Goal: Task Accomplishment & Management: Complete application form

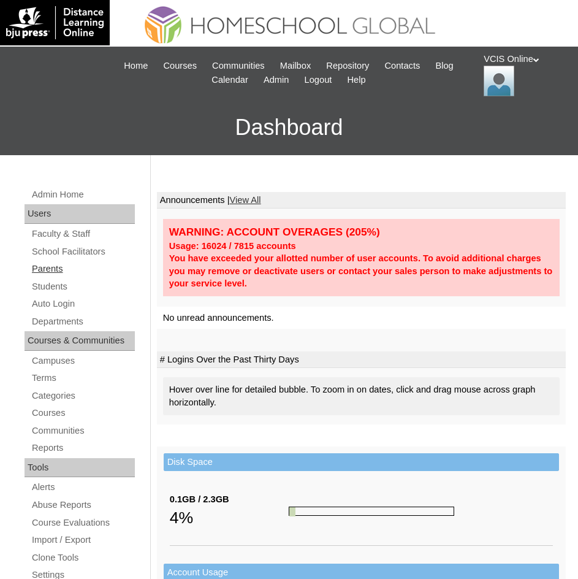
click at [51, 269] on link "Parents" at bounding box center [83, 268] width 104 height 15
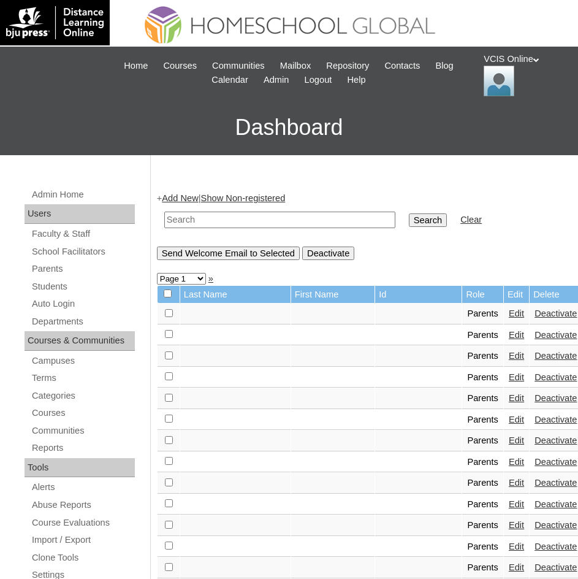
click at [181, 197] on link "Add New" at bounding box center [180, 198] width 36 height 10
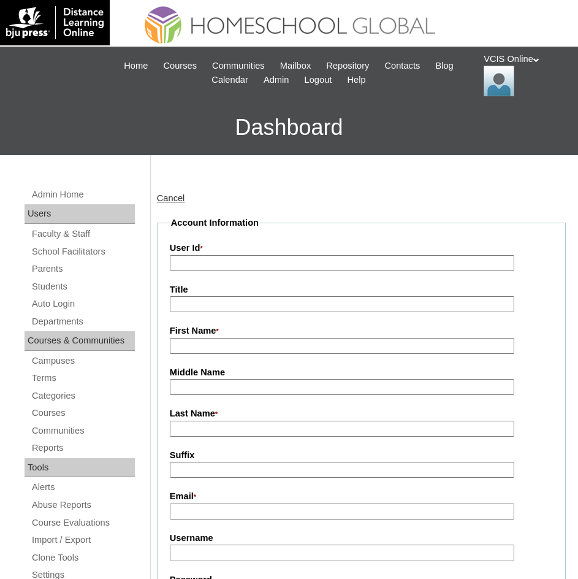
click at [192, 262] on input "User Id *" at bounding box center [342, 263] width 345 height 17
paste input "VCIS018-8B-PA2025"
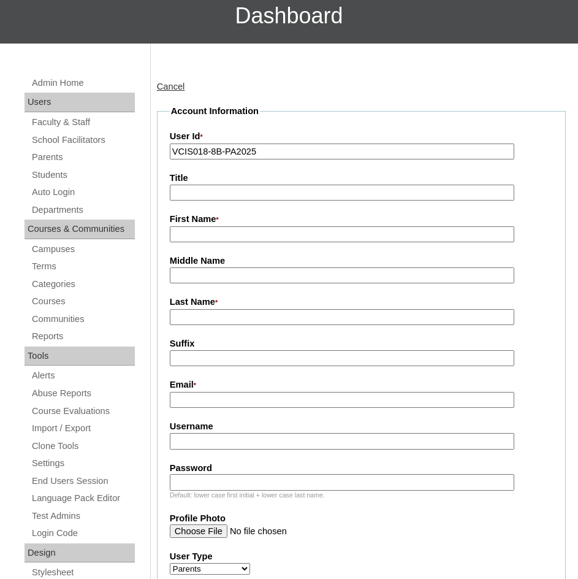
scroll to position [123, 0]
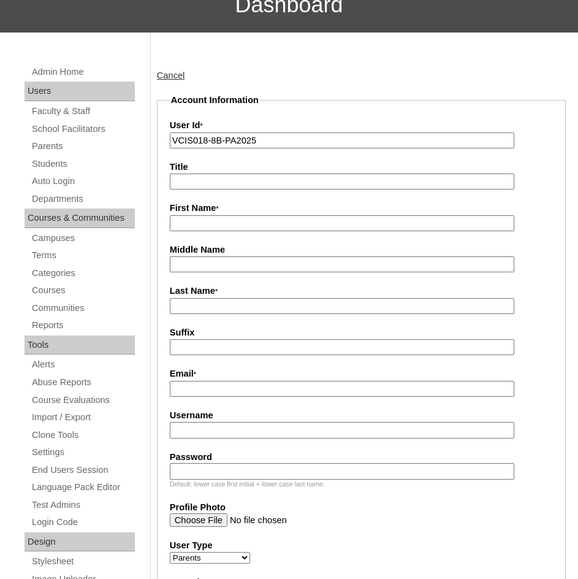
type input "VCIS018-8B-PA2025"
click at [189, 219] on input "First Name *" at bounding box center [342, 223] width 345 height 17
type input "z"
type input "Grace"
click at [180, 313] on input "Last Name *" at bounding box center [342, 306] width 345 height 17
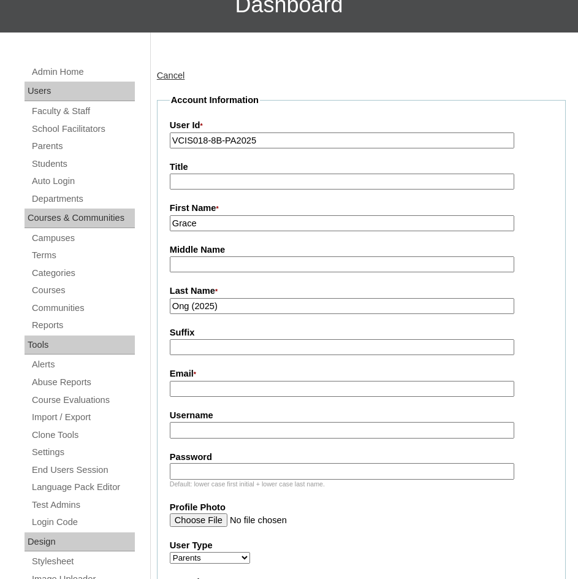
type input "Ong (2025)"
click at [194, 394] on input "Email *" at bounding box center [342, 389] width 345 height 17
paste input "grop8910@gmail.com"
type input "grop8910@gmail.com"
click at [191, 434] on input "Username" at bounding box center [342, 430] width 345 height 17
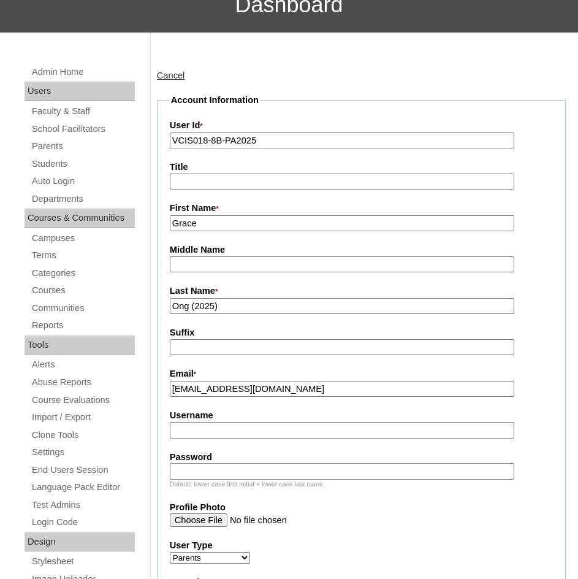
paste input "graceong2025"
type input "graceong2025"
click at [191, 470] on input "Password" at bounding box center [342, 471] width 345 height 17
paste input "vWOTVA"
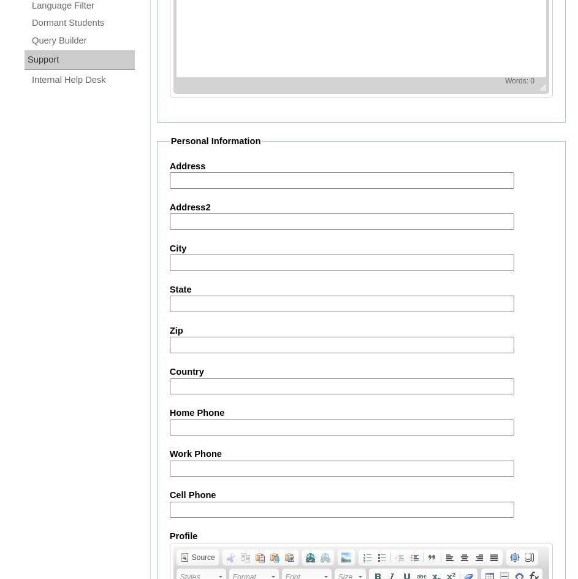
scroll to position [1043, 0]
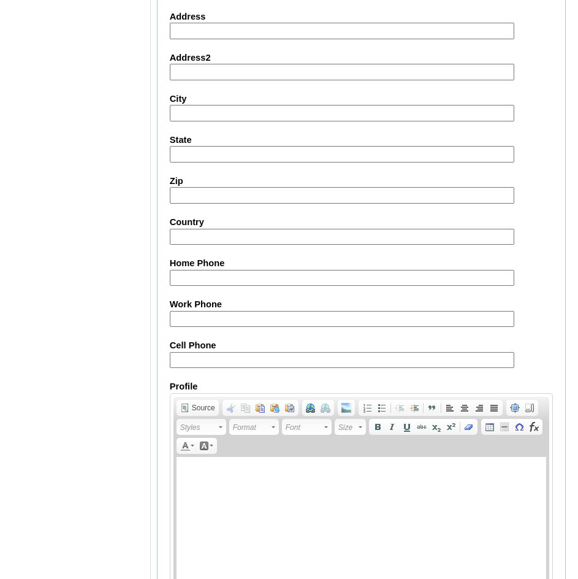
type input "vWOTVA"
click at [196, 365] on input "Cell Phone" at bounding box center [342, 360] width 345 height 17
paste input "63-9999990416"
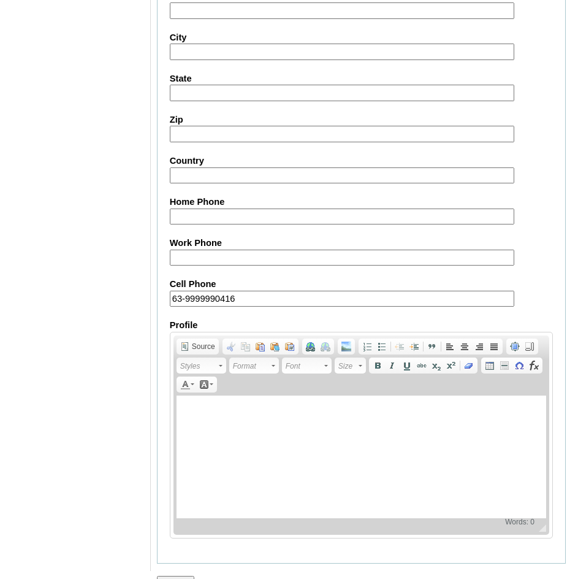
scroll to position [1130, 0]
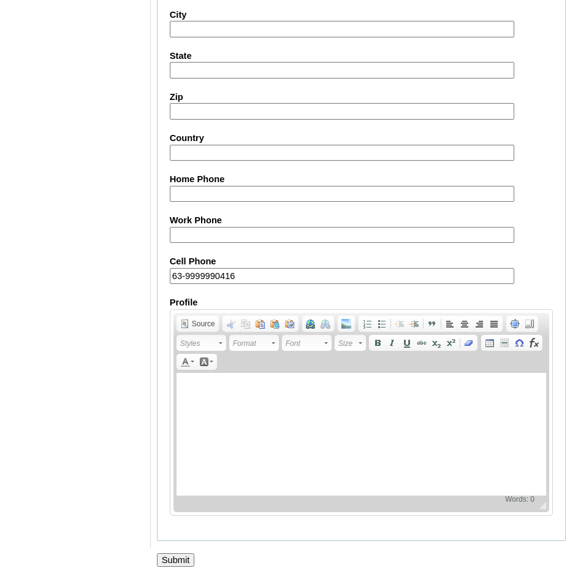
type input "63-9999990416"
click at [173, 554] on input "Submit" at bounding box center [176, 559] width 38 height 13
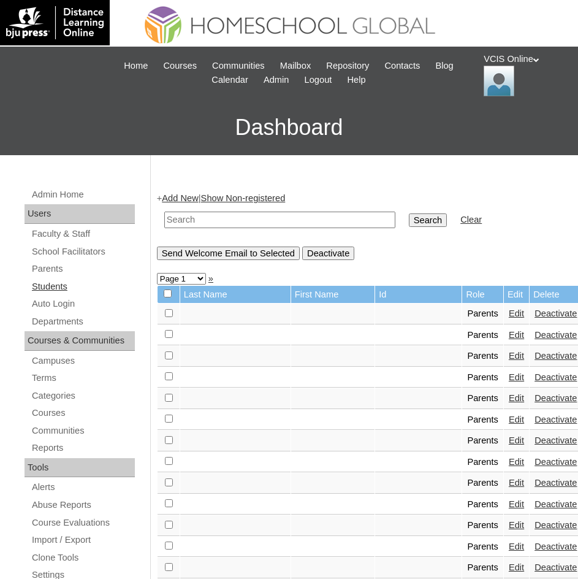
click at [41, 281] on link "Students" at bounding box center [83, 286] width 104 height 15
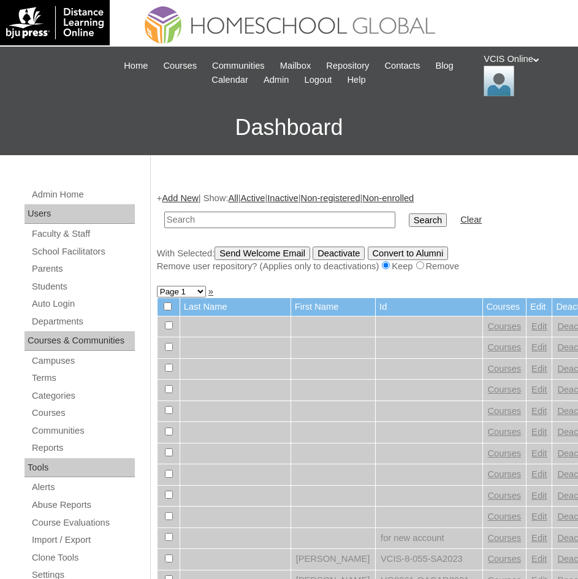
click at [172, 198] on link "Add New" at bounding box center [180, 198] width 36 height 10
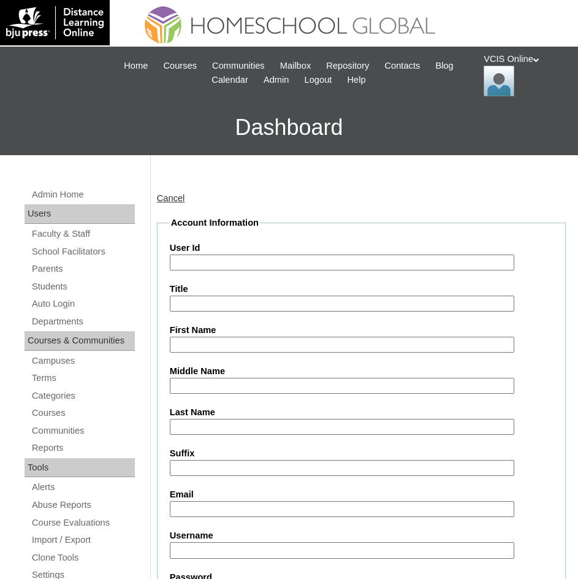
click at [193, 263] on input "User Id" at bounding box center [342, 262] width 345 height 17
paste input "VCIS018-8B-SA2025"
type input "VCIS018-8B-SA2025"
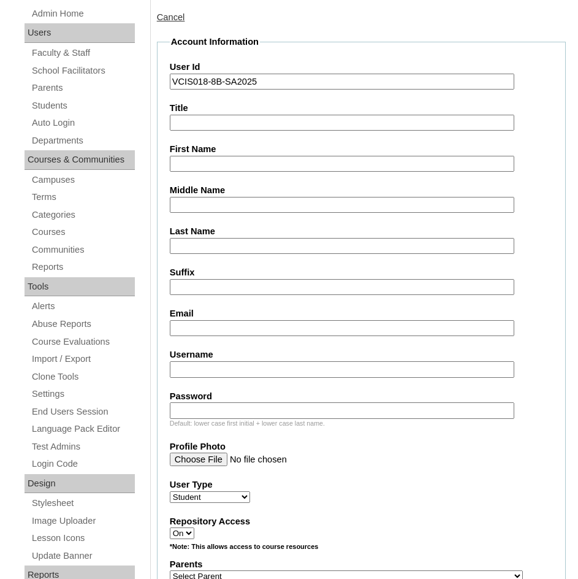
scroll to position [184, 0]
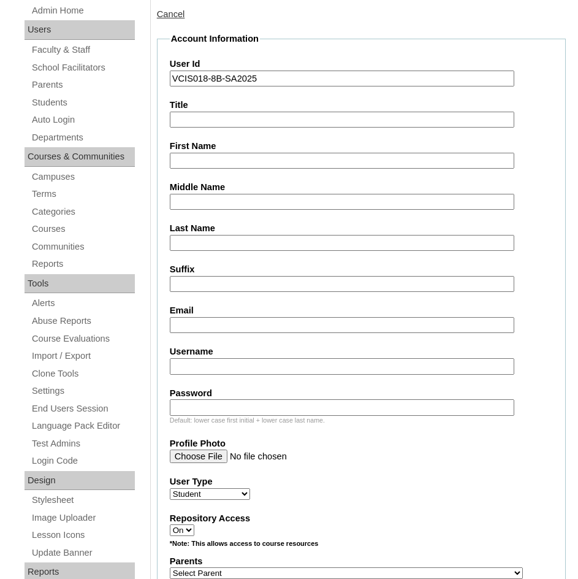
click at [184, 368] on input "Username" at bounding box center [342, 366] width 345 height 17
paste input "sanya.ong2025"
type input "sanya.ong2025"
click at [182, 408] on input "Password" at bounding box center [342, 407] width 345 height 17
paste input "aPeyjx"
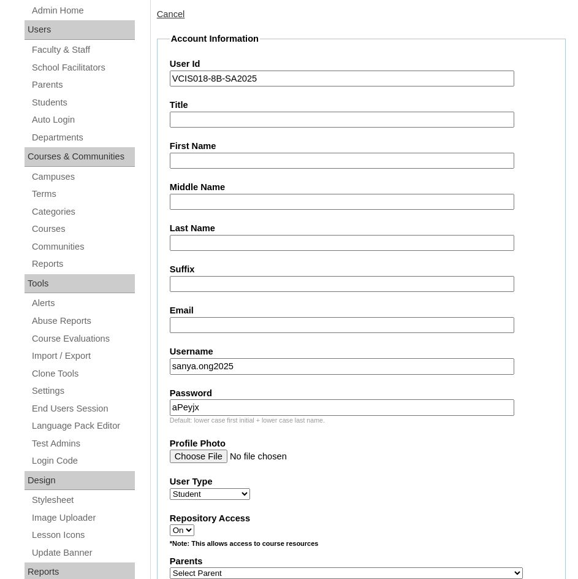
type input "aPeyjx"
click at [186, 327] on input "Email" at bounding box center [342, 325] width 345 height 17
paste input "spulvera.student@vcis.edu.ph"
type input "spulvera.student@vcis.edu.ph"
click at [185, 159] on input "First Name" at bounding box center [342, 161] width 345 height 17
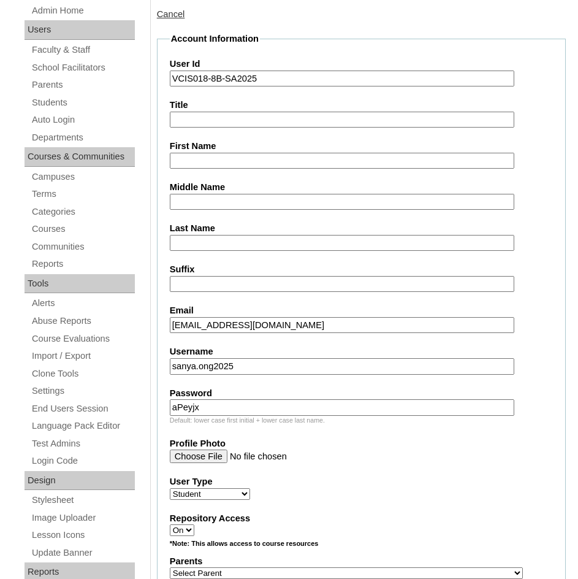
paste input "Sanya Gilla"
type input "Sanya Gilla"
click at [192, 238] on input "Last Name" at bounding box center [342, 243] width 345 height 17
paste input "Pulvera"
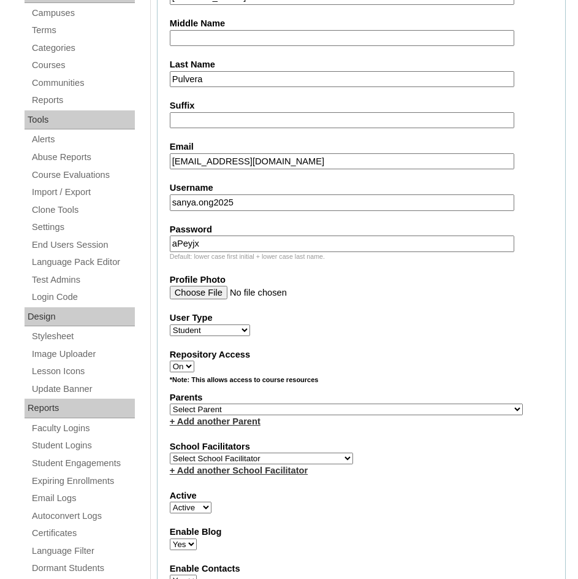
scroll to position [368, 0]
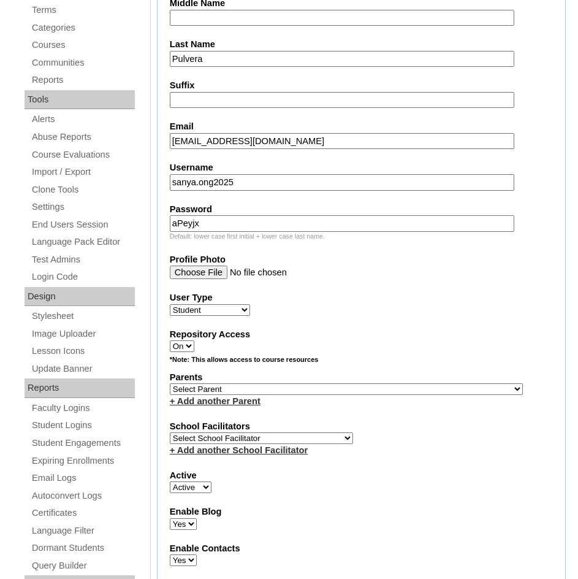
type input "Pulvera"
click at [204, 389] on select "Select Parent , , , , , , , , , , , , , , , , , , , , , , , , , , , , , , , , ,…" at bounding box center [346, 389] width 353 height 12
select select "43113"
click at [170, 383] on select "Select Parent , , , , , , , , , , , , , , , , , , , , , , , , , , , , , , , , ,…" at bounding box center [346, 389] width 353 height 12
click at [204, 436] on select "Select School Facilitator Norman Añain Ruffa Abadijas Mary Abella Gloryfe Abion…" at bounding box center [261, 438] width 183 height 12
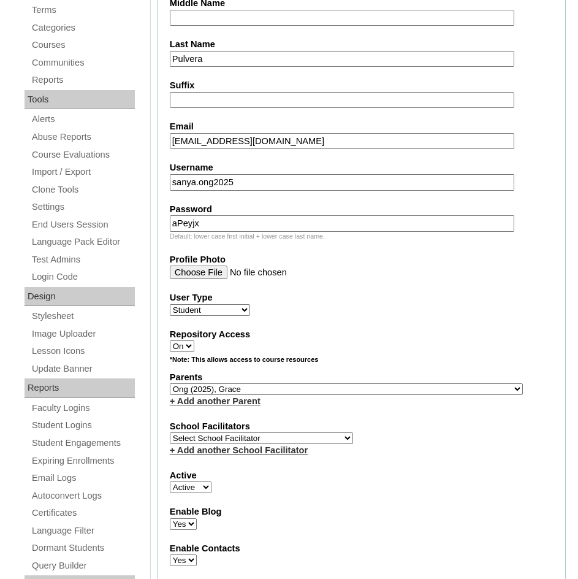
select select "38718"
click at [170, 432] on select "Select School Facilitator Norman Añain Ruffa Abadijas Mary Abella Gloryfe Abion…" at bounding box center [261, 438] width 183 height 12
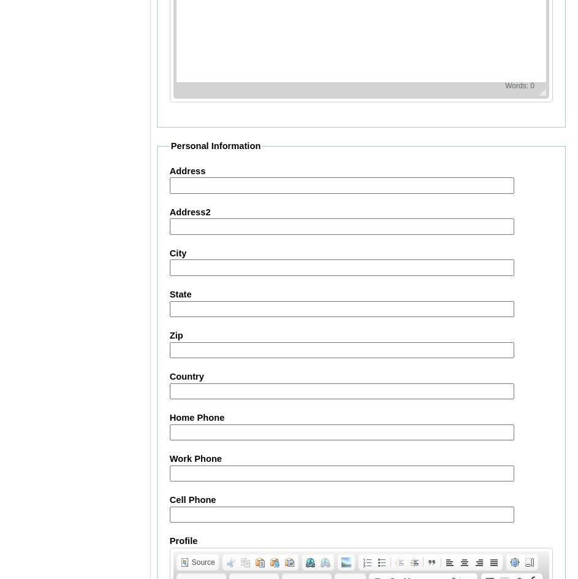
scroll to position [1104, 0]
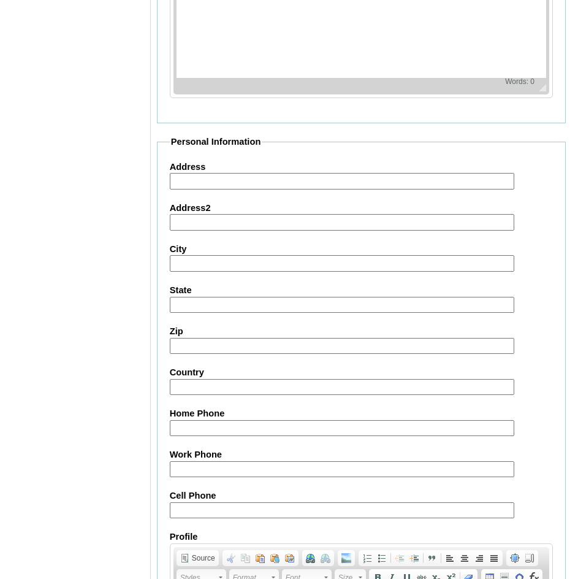
click at [180, 503] on input "Cell Phone" at bounding box center [342, 510] width 345 height 17
paste input "63-9999990416"
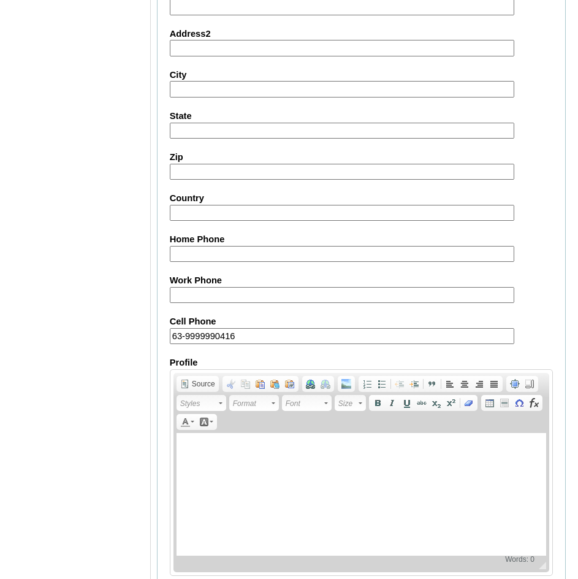
scroll to position [1339, 0]
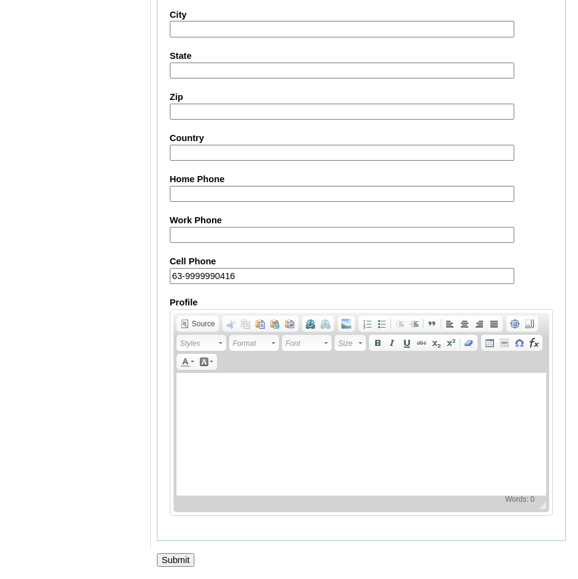
type input "63-9999990416"
click at [175, 559] on input "Submit" at bounding box center [176, 559] width 38 height 13
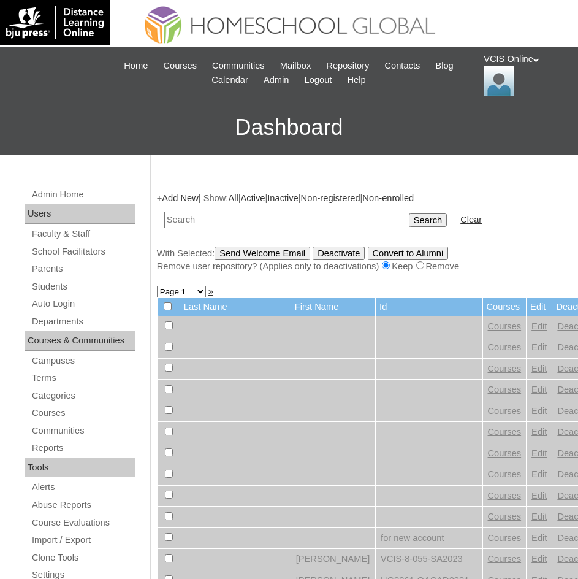
click at [192, 218] on input "text" at bounding box center [279, 220] width 231 height 17
paste input "VCIS018-8B-SA2025"
type input "VCIS018-8B-SA2025"
click at [409, 216] on input "Search" at bounding box center [428, 219] width 38 height 13
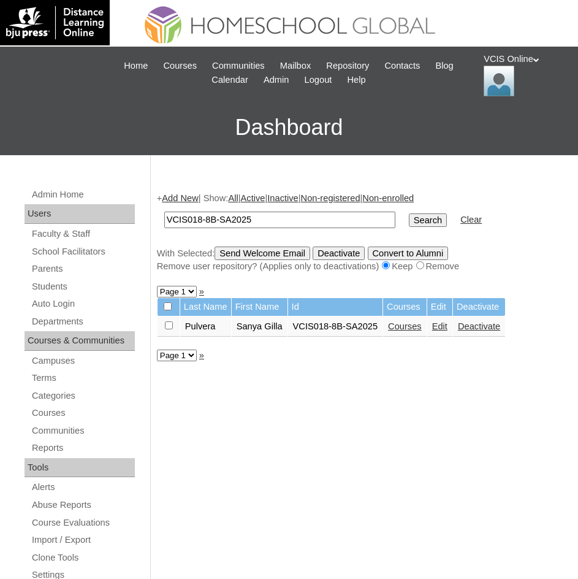
click at [410, 326] on link "Courses" at bounding box center [405, 326] width 34 height 10
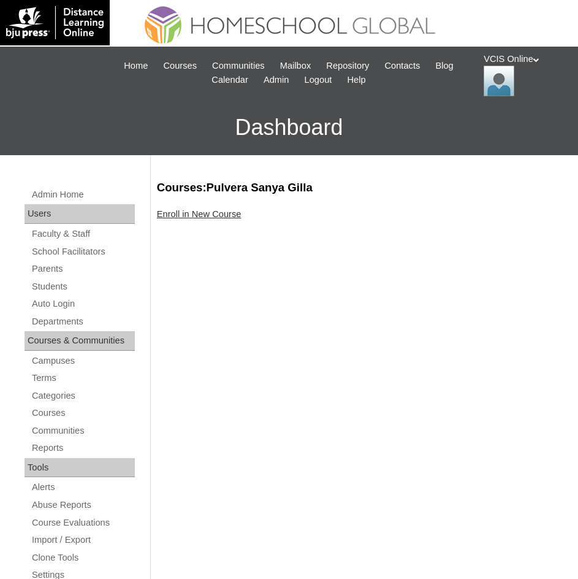
click at [216, 214] on link "Enroll in New Course" at bounding box center [199, 214] width 85 height 10
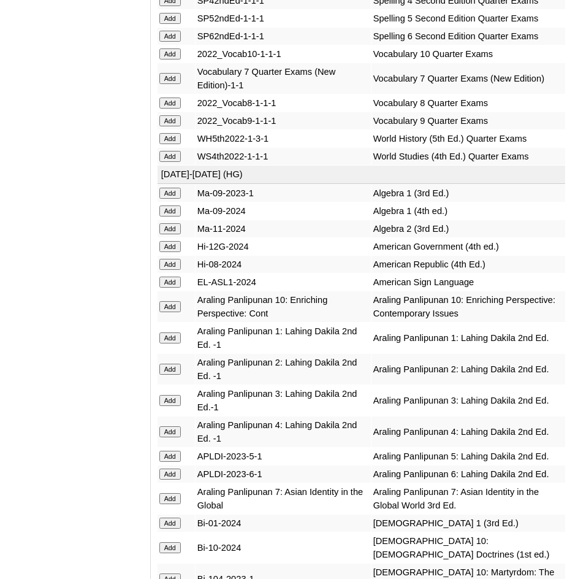
scroll to position [2760, 0]
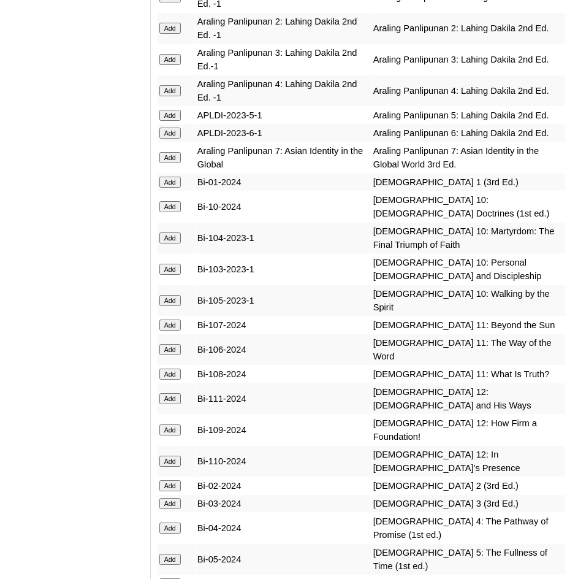
scroll to position [3189, 0]
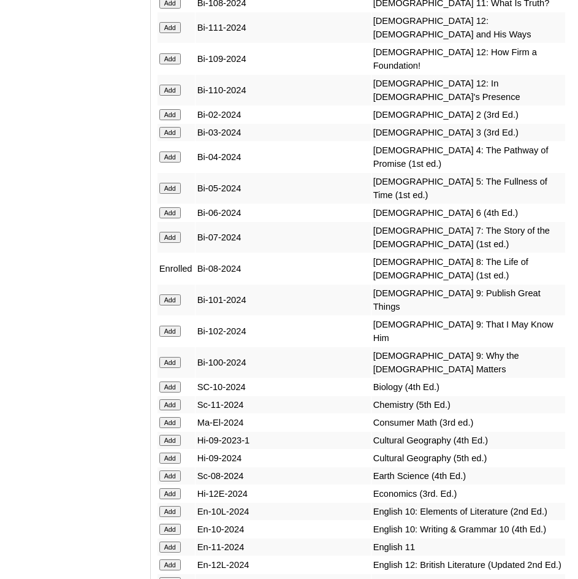
scroll to position [3496, 0]
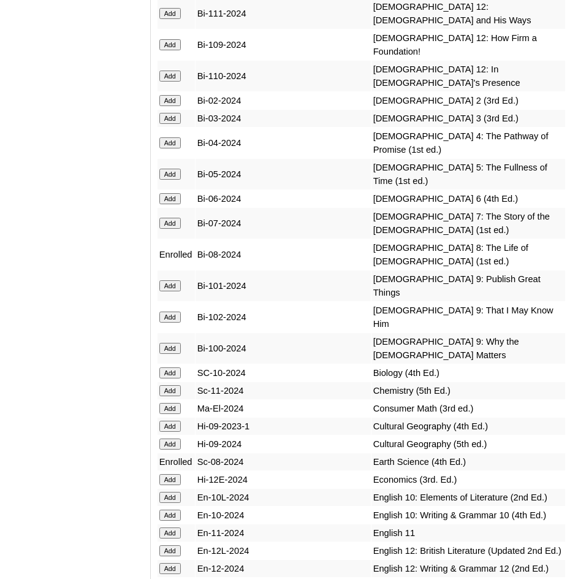
scroll to position [3557, 0]
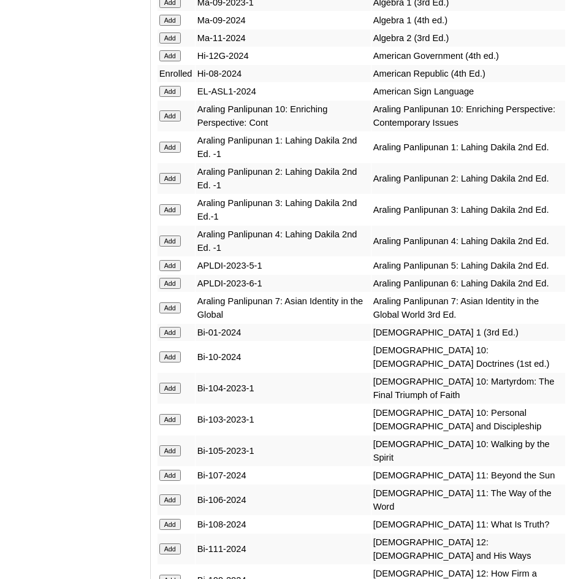
scroll to position [2944, 0]
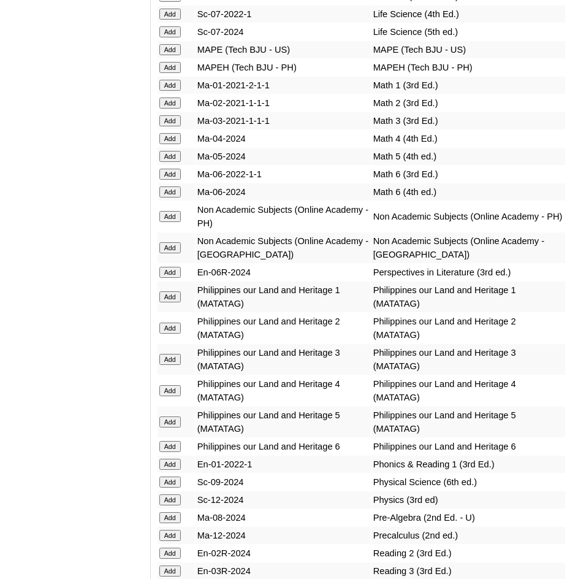
scroll to position [4906, 0]
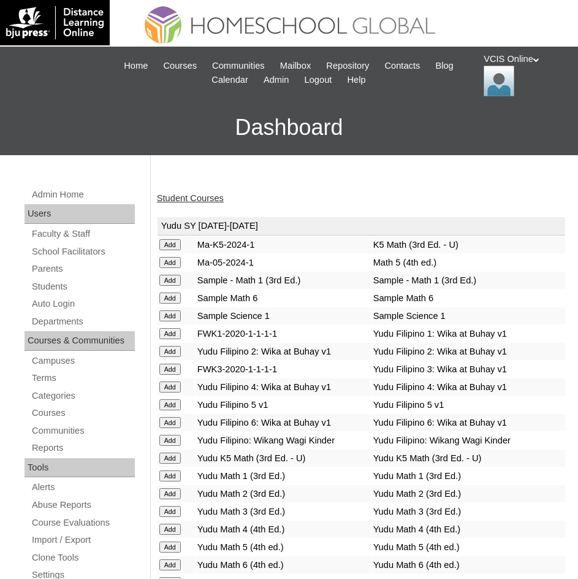
click at [179, 194] on link "Student Courses" at bounding box center [190, 198] width 67 height 10
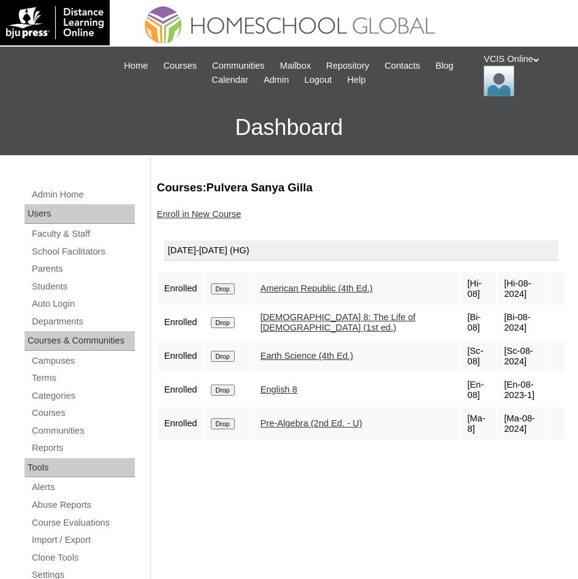
click at [219, 432] on div "Courses:Pulvera [PERSON_NAME] Enroll in New Course [DATE]-[DATE] (HG) Enrolled …" at bounding box center [358, 590] width 415 height 821
